Goal: Information Seeking & Learning: Compare options

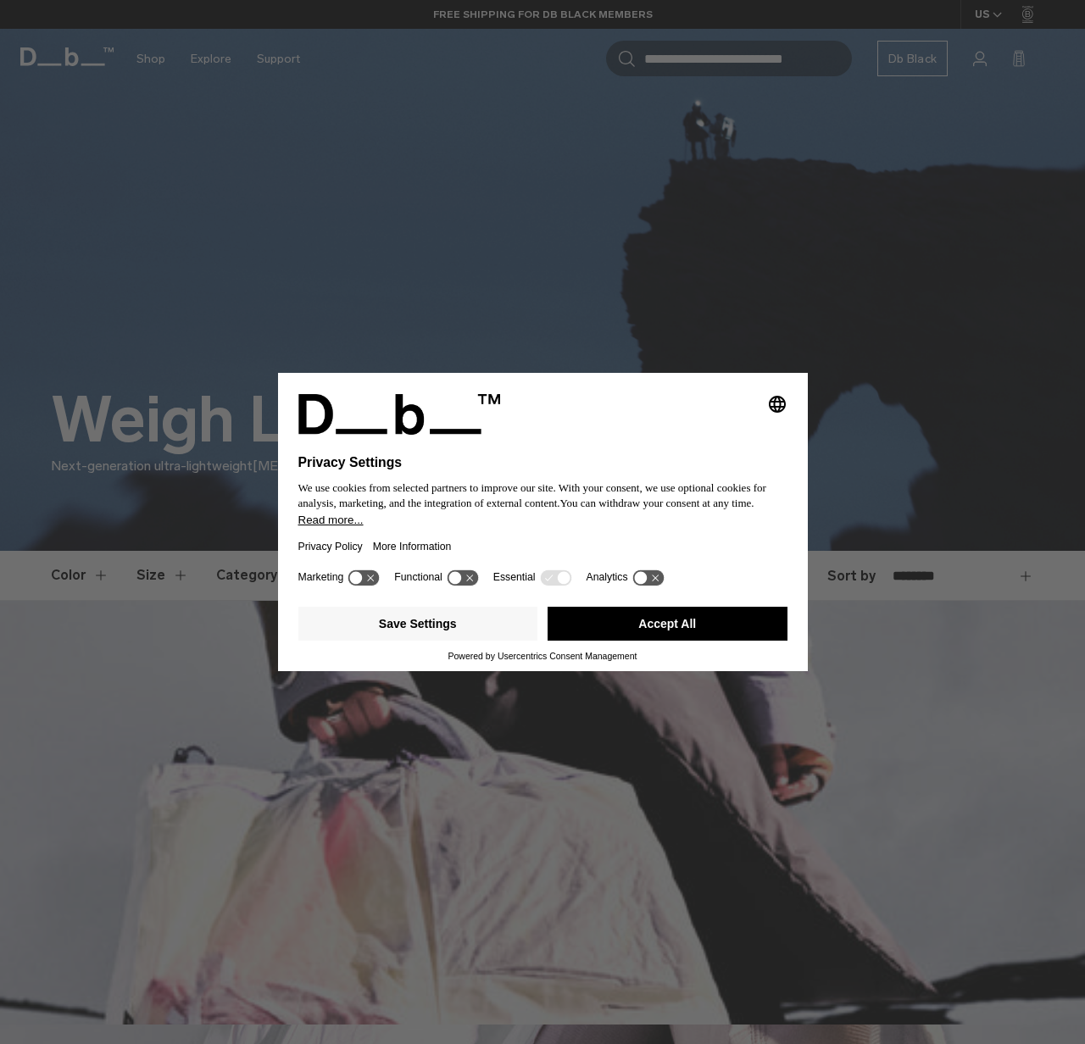
click at [789, 285] on div "Selecting an option will immediately change the language Privacy Settings We us…" at bounding box center [542, 522] width 1085 height 1044
click at [665, 641] on button "Accept All" at bounding box center [668, 624] width 240 height 34
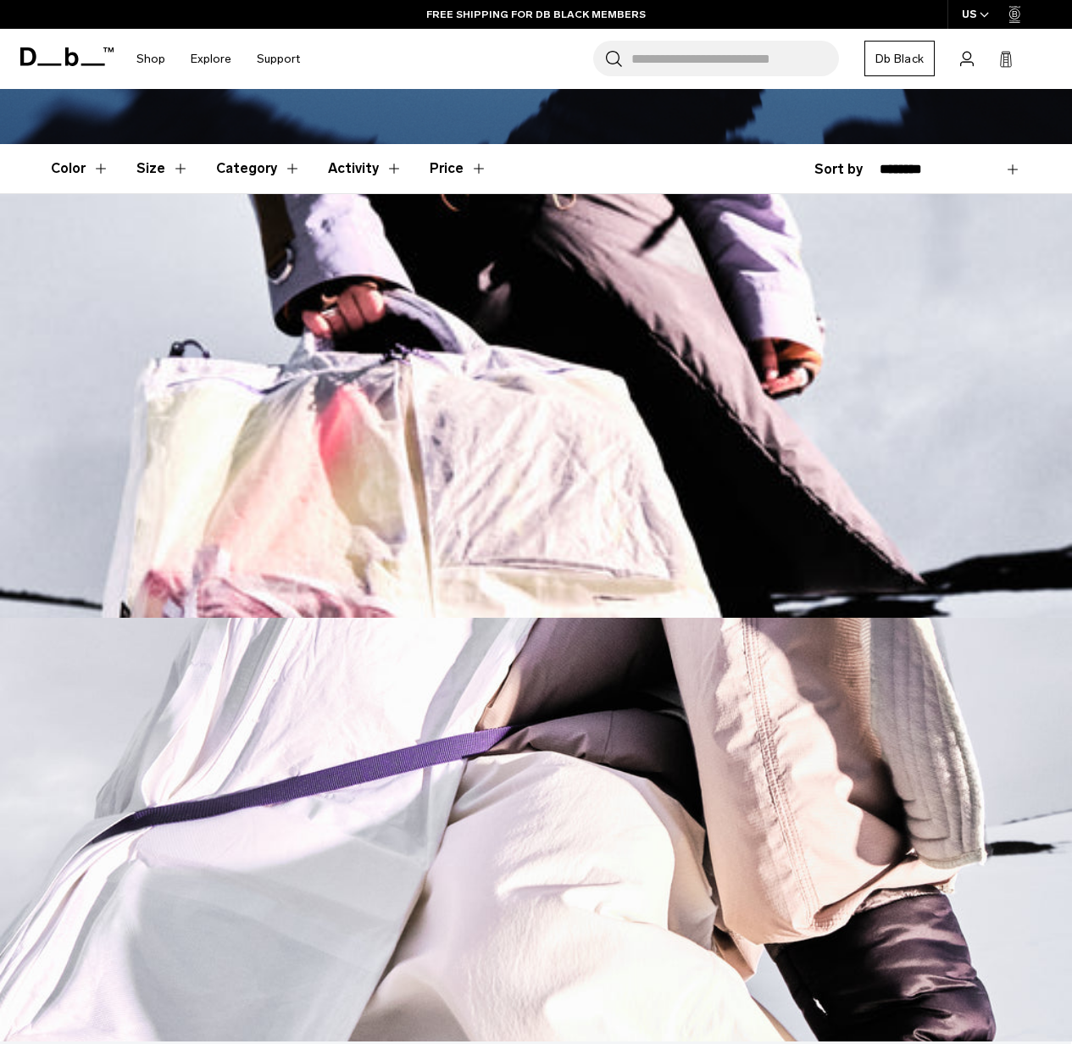
scroll to position [291, 0]
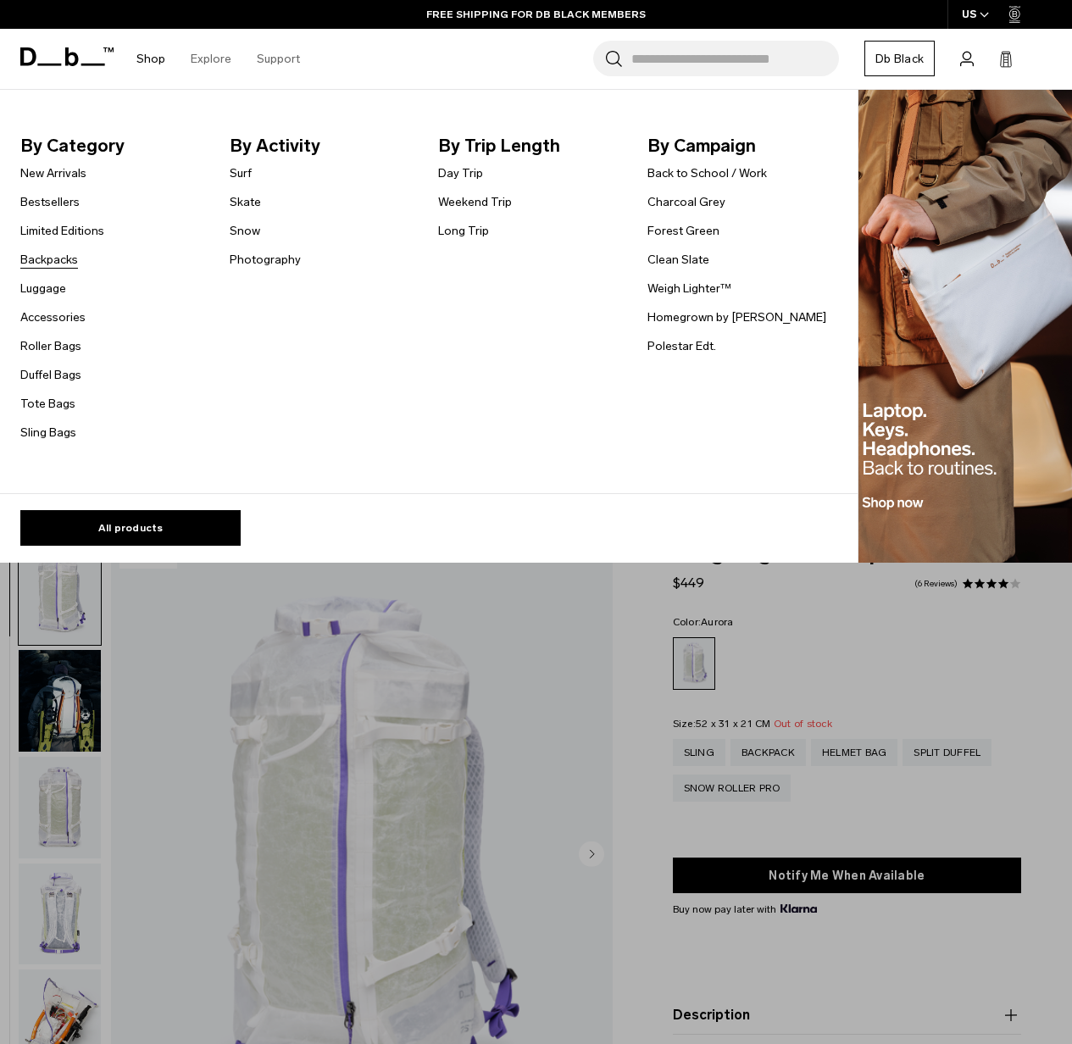
click at [44, 269] on link "Backpacks" at bounding box center [49, 260] width 58 height 18
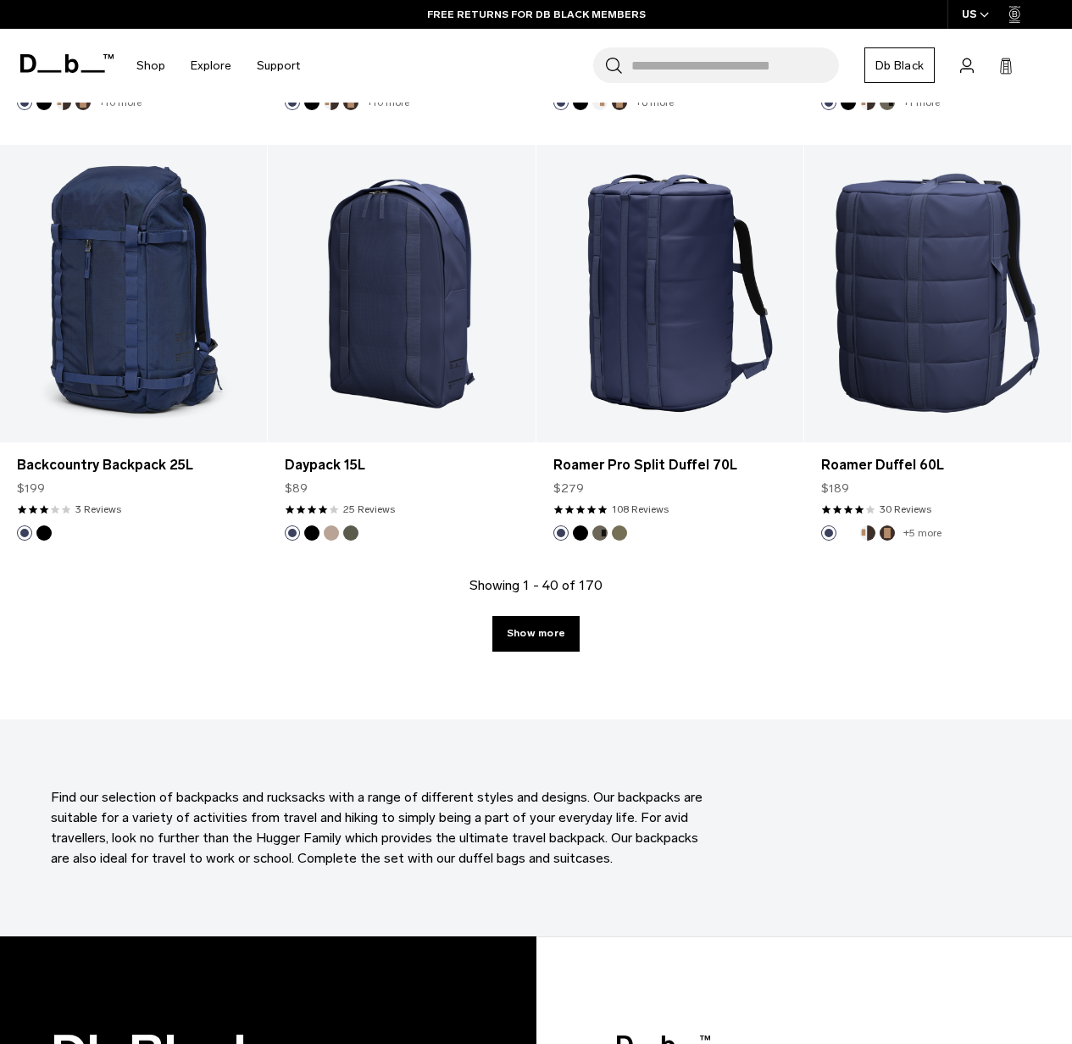
scroll to position [4134, 0]
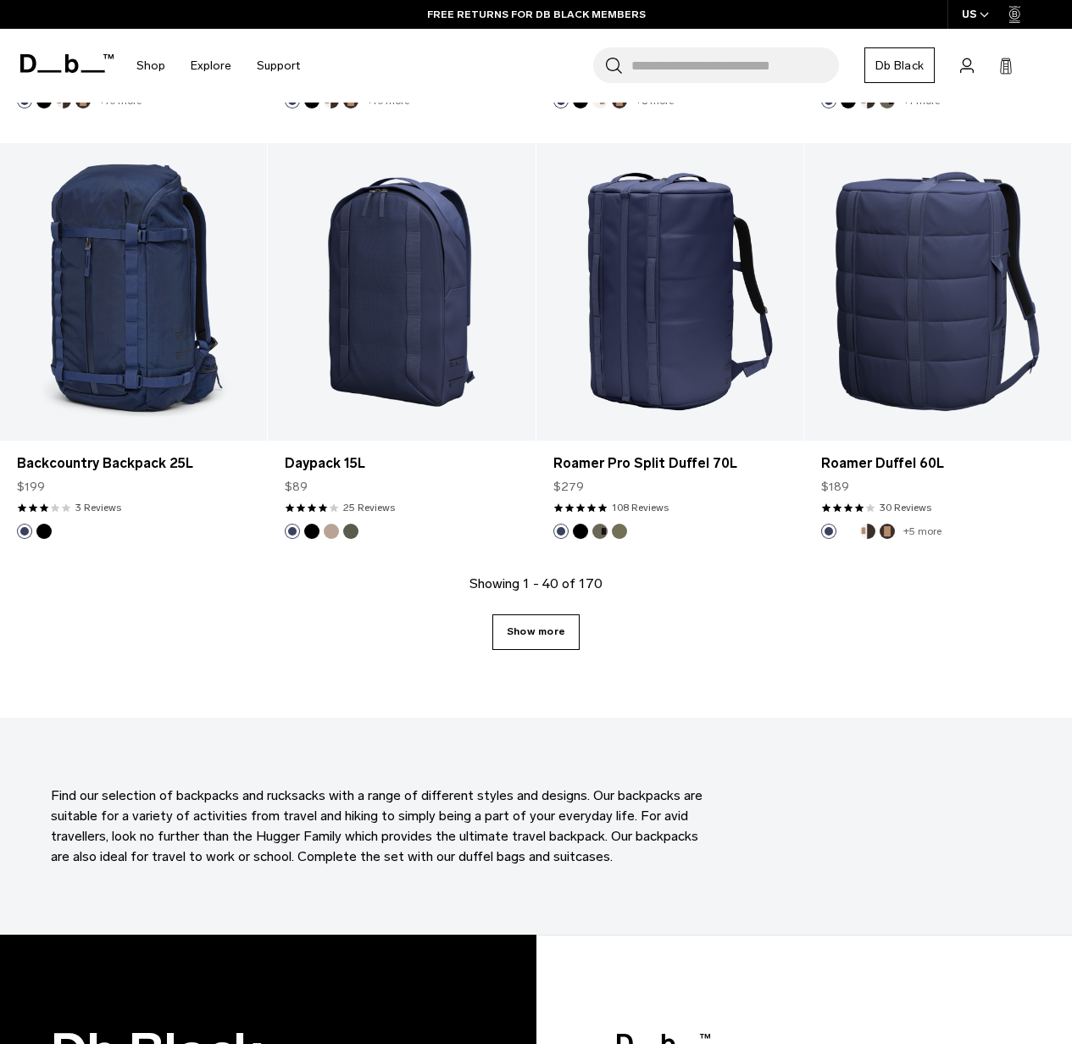
click at [555, 615] on link "Show more" at bounding box center [536, 633] width 87 height 36
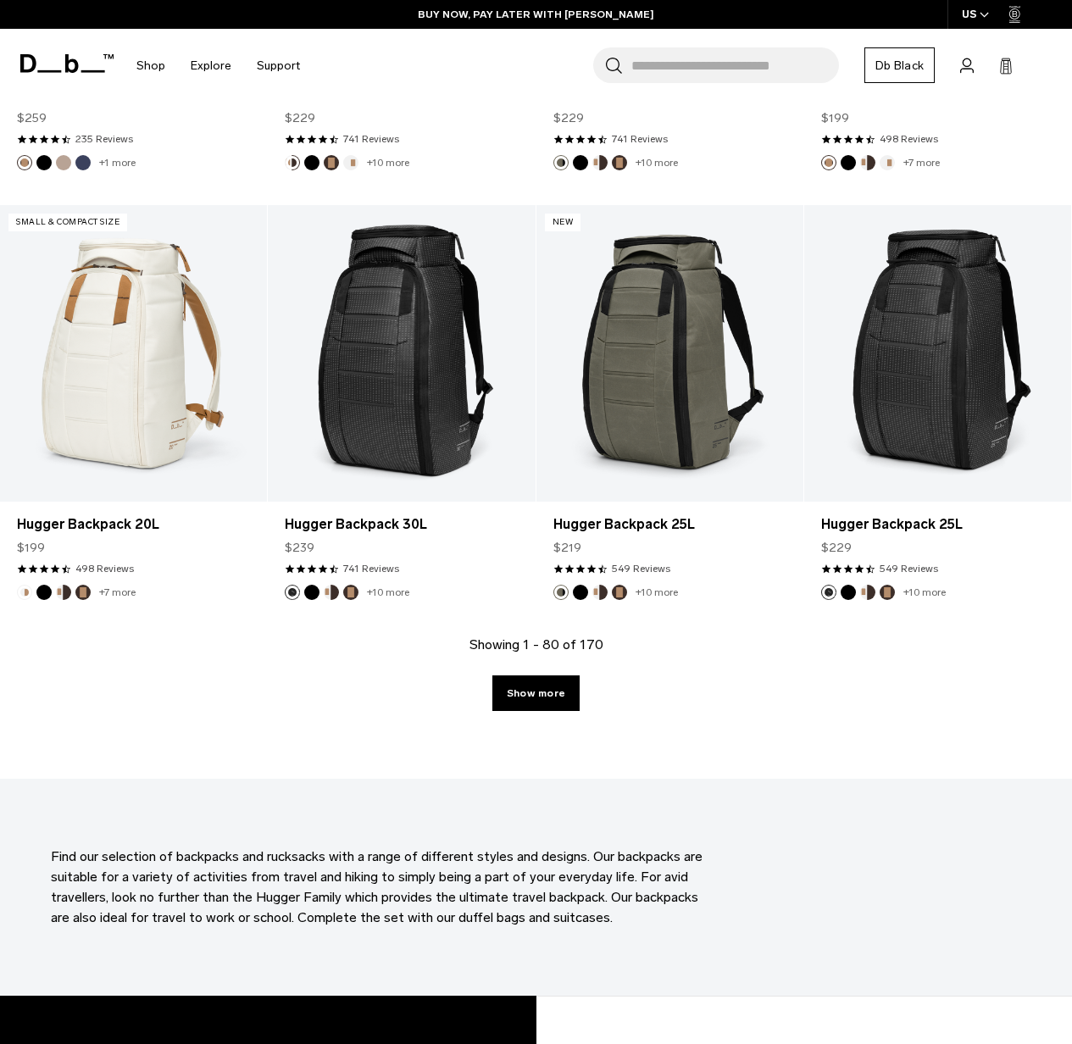
scroll to position [8427, 0]
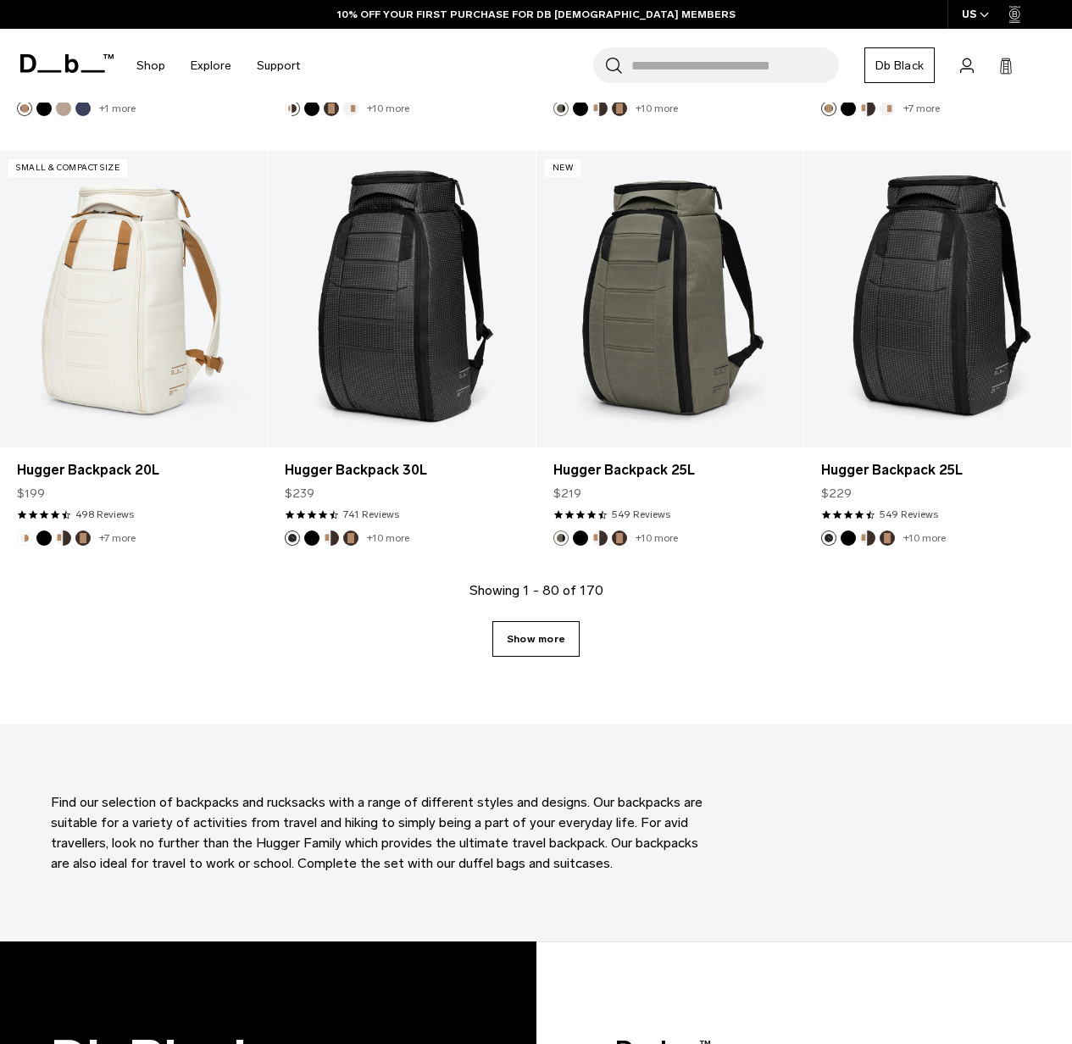
click at [566, 621] on link "Show more" at bounding box center [536, 639] width 87 height 36
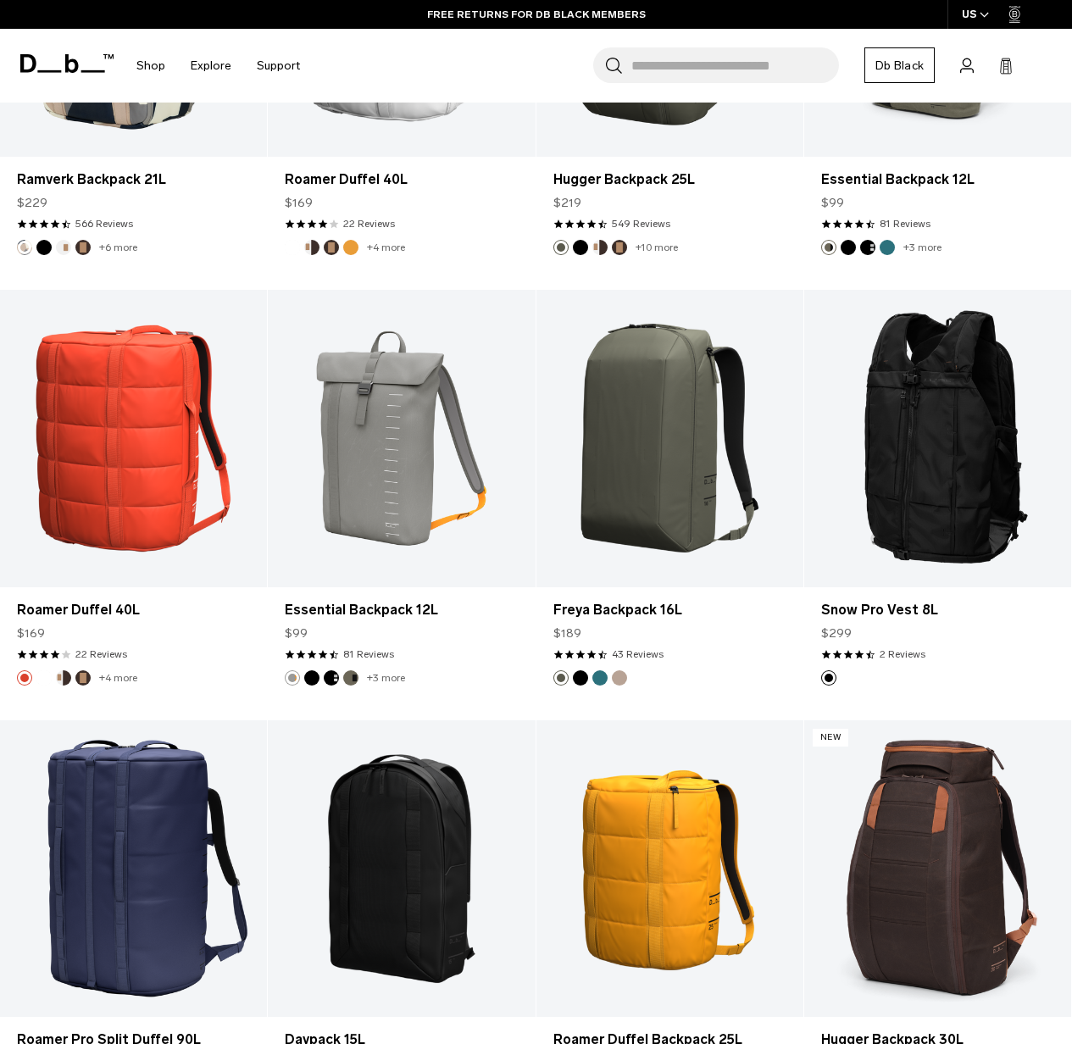
scroll to position [12638, 0]
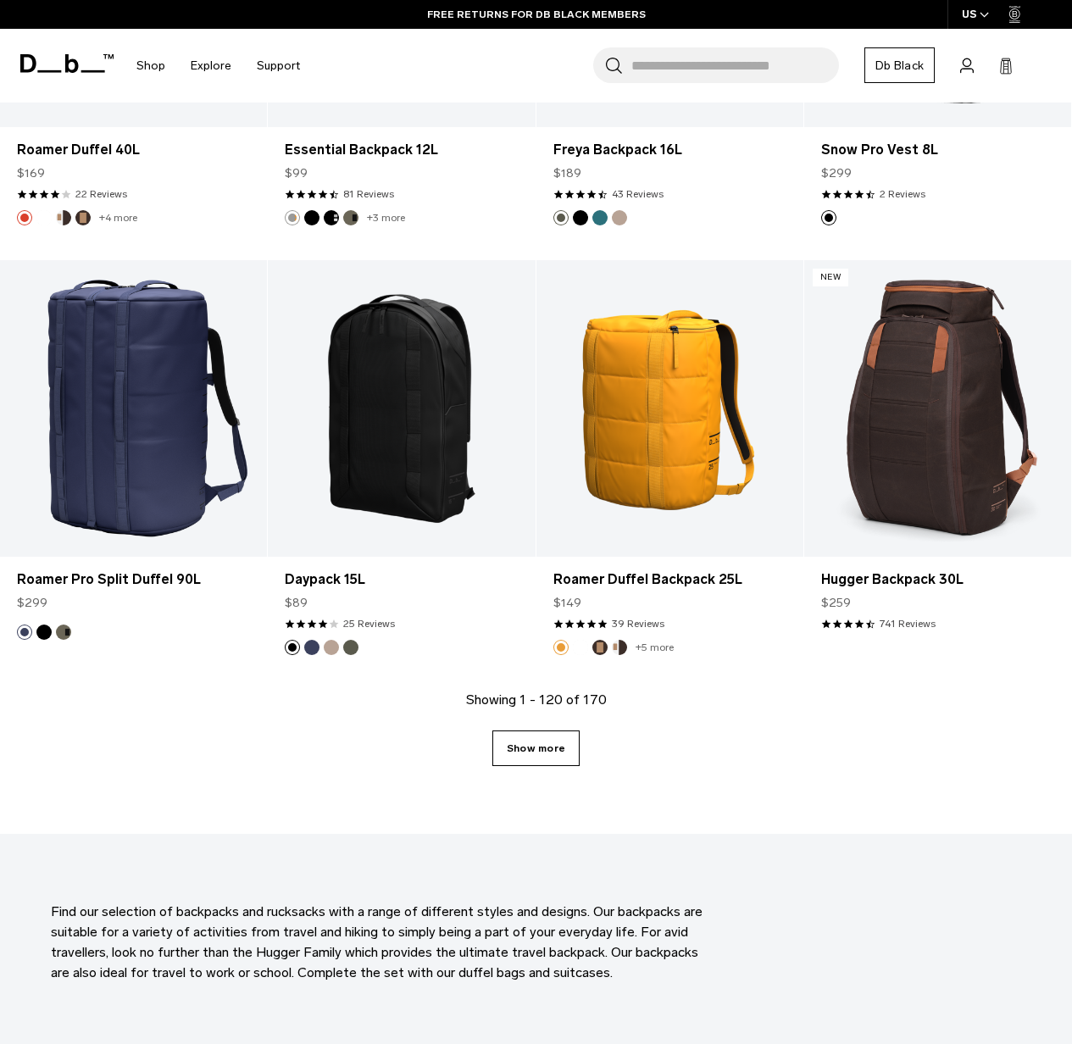
click at [531, 731] on link "Show more" at bounding box center [536, 749] width 87 height 36
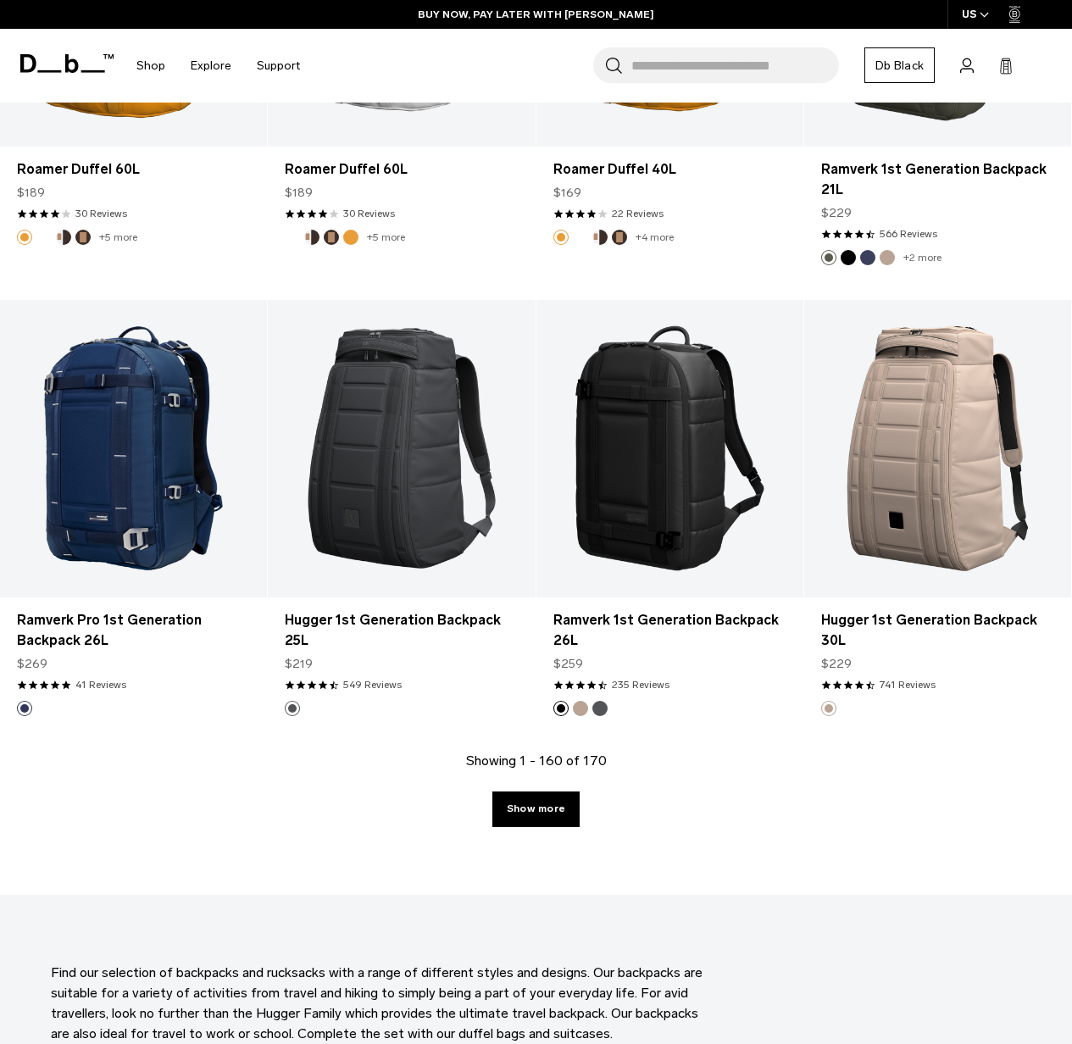
scroll to position [16966, 0]
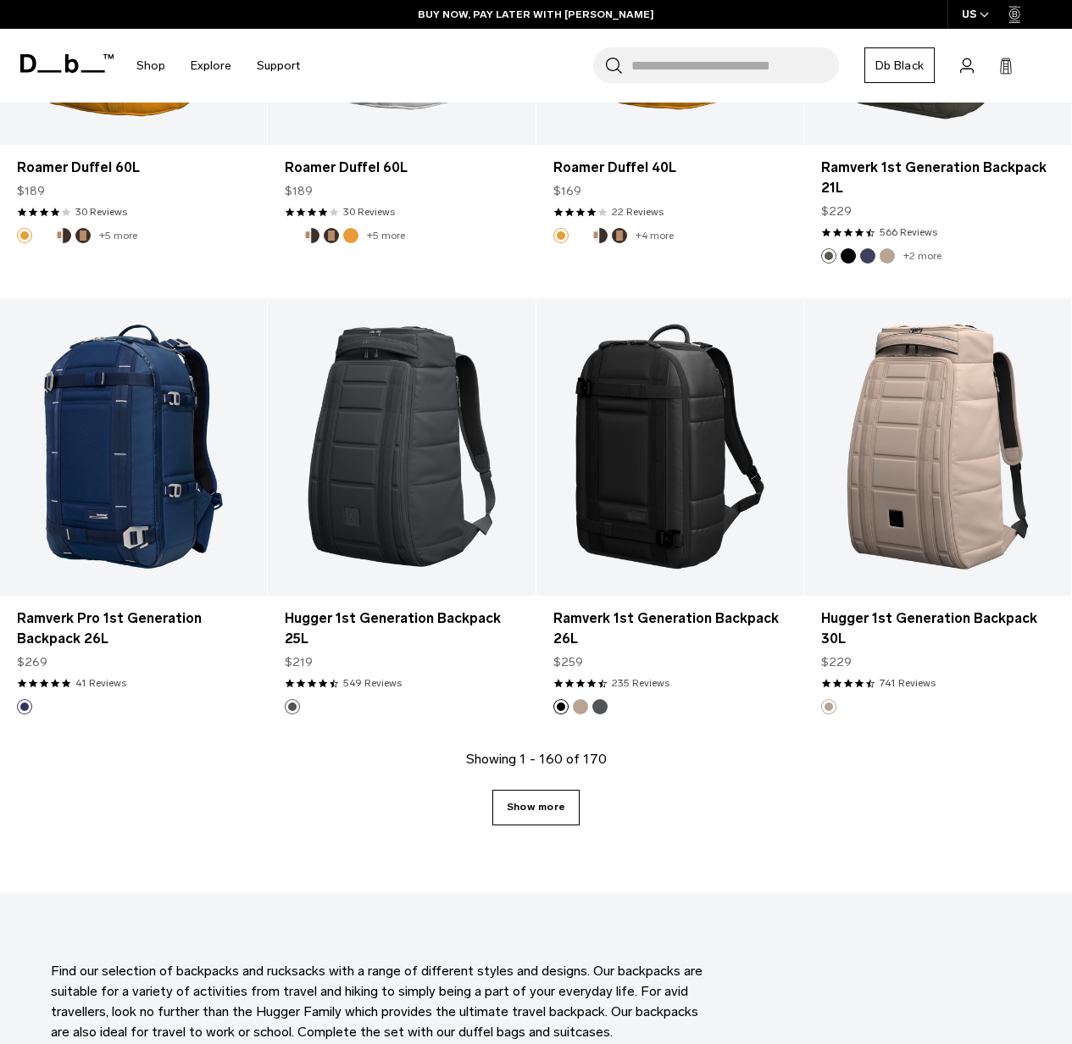
click at [543, 790] on link "Show more" at bounding box center [536, 808] width 87 height 36
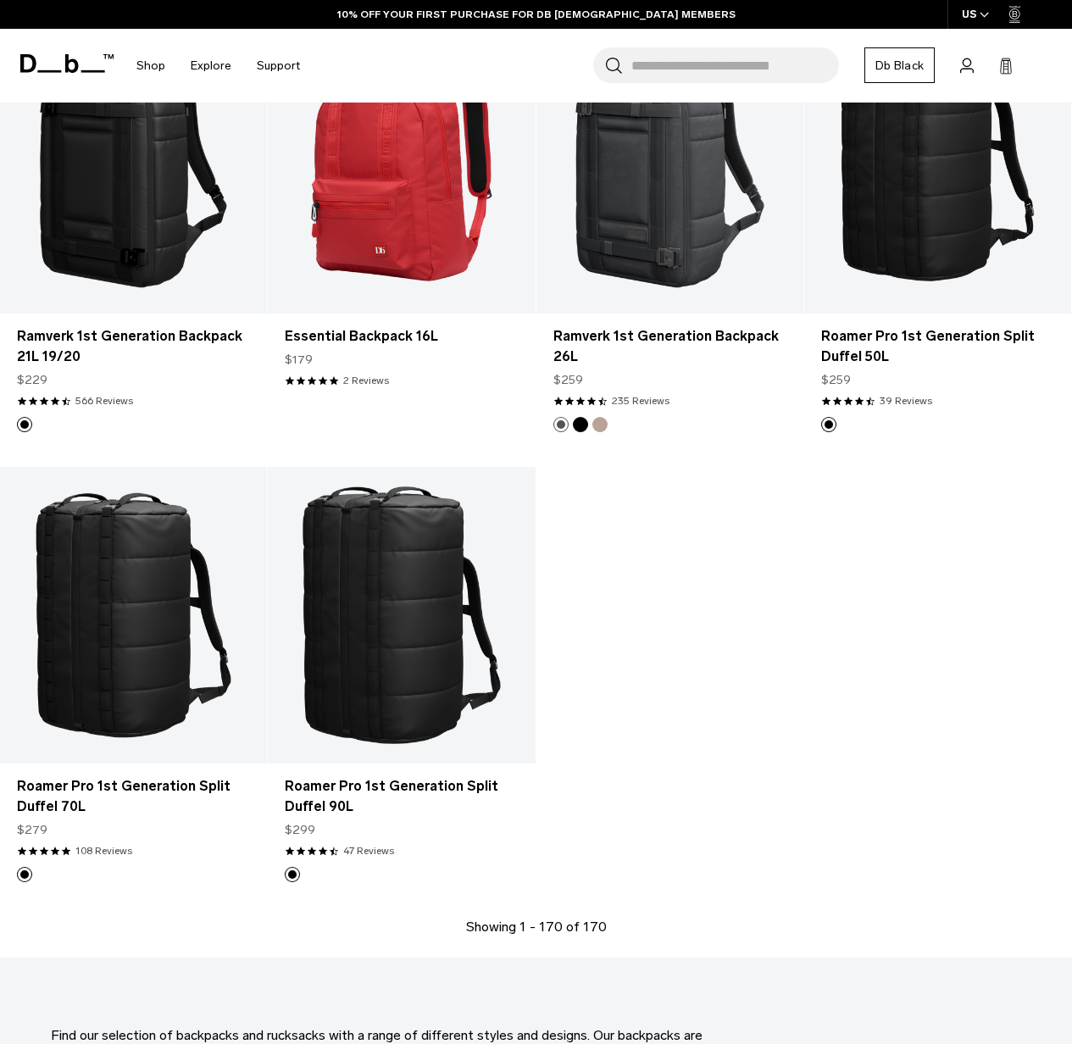
scroll to position [18538, 0]
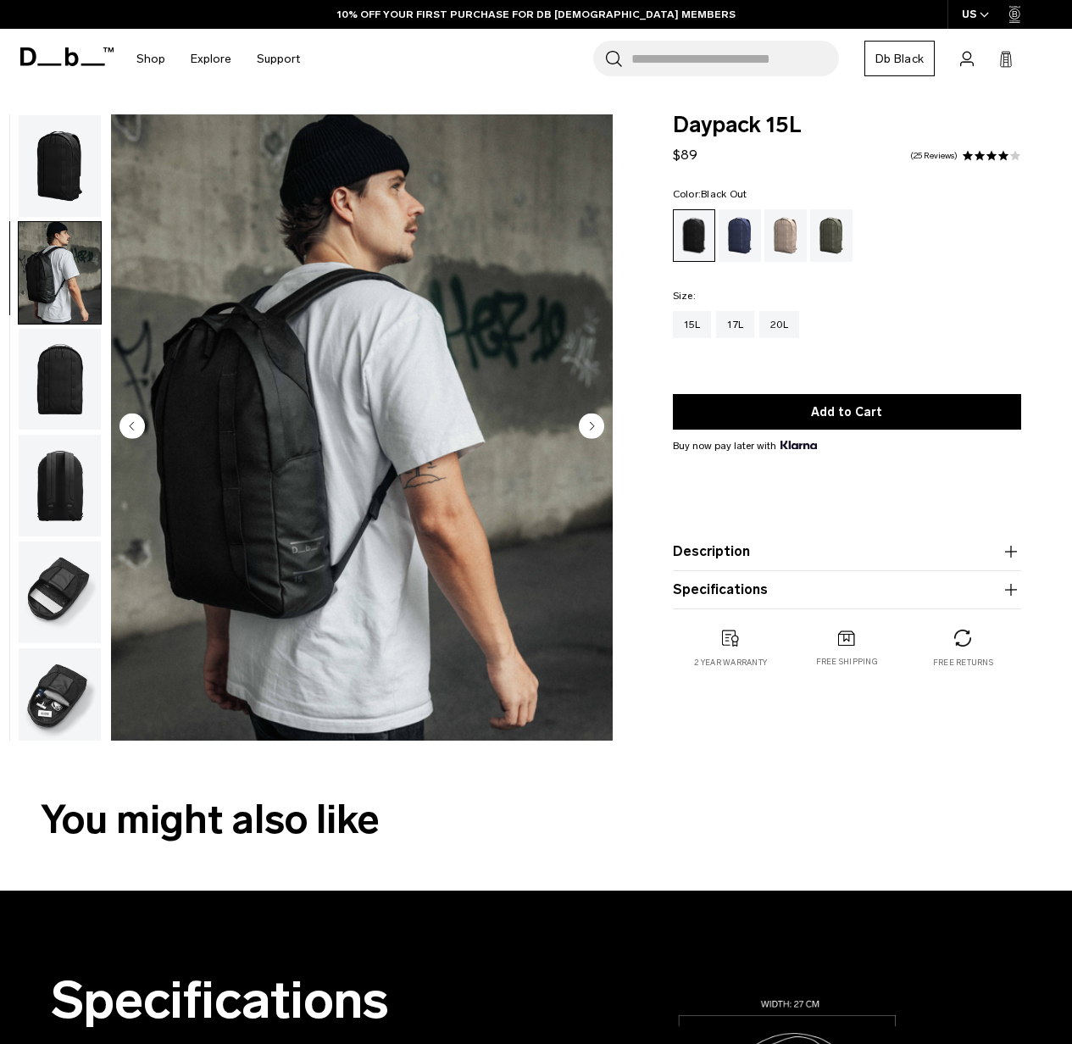
scroll to position [9, 0]
